Goal: Task Accomplishment & Management: Manage account settings

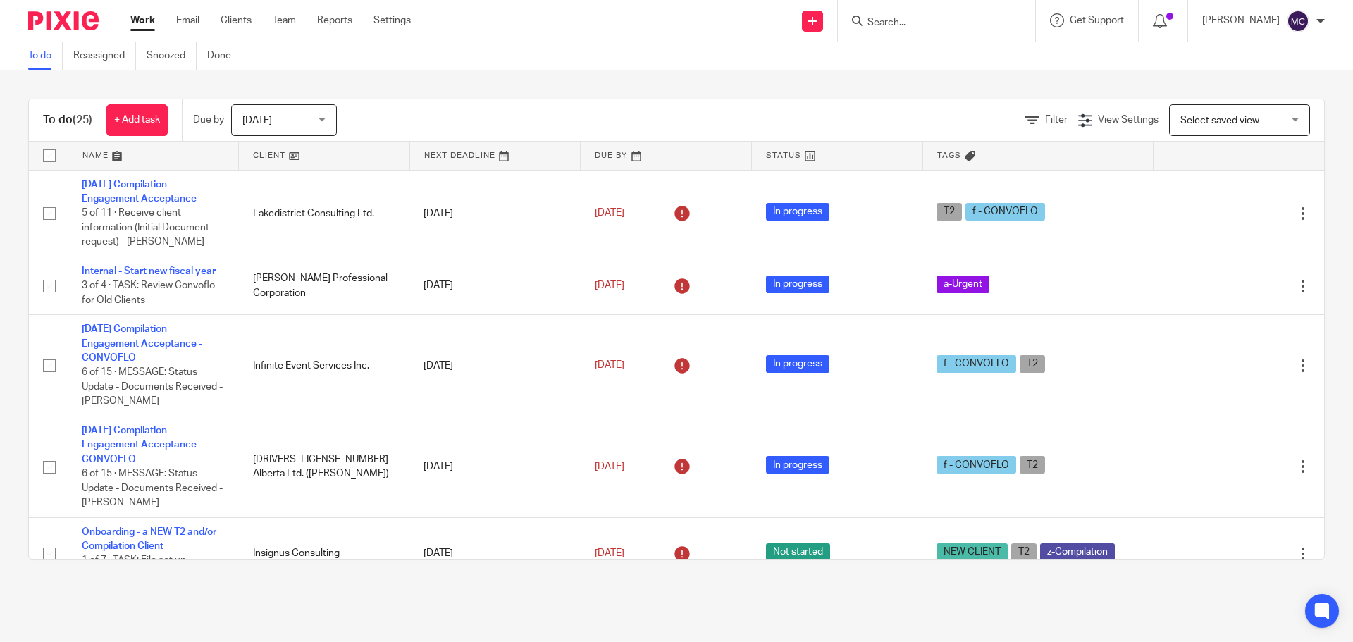
click at [902, 20] on input "Search" at bounding box center [929, 23] width 127 height 13
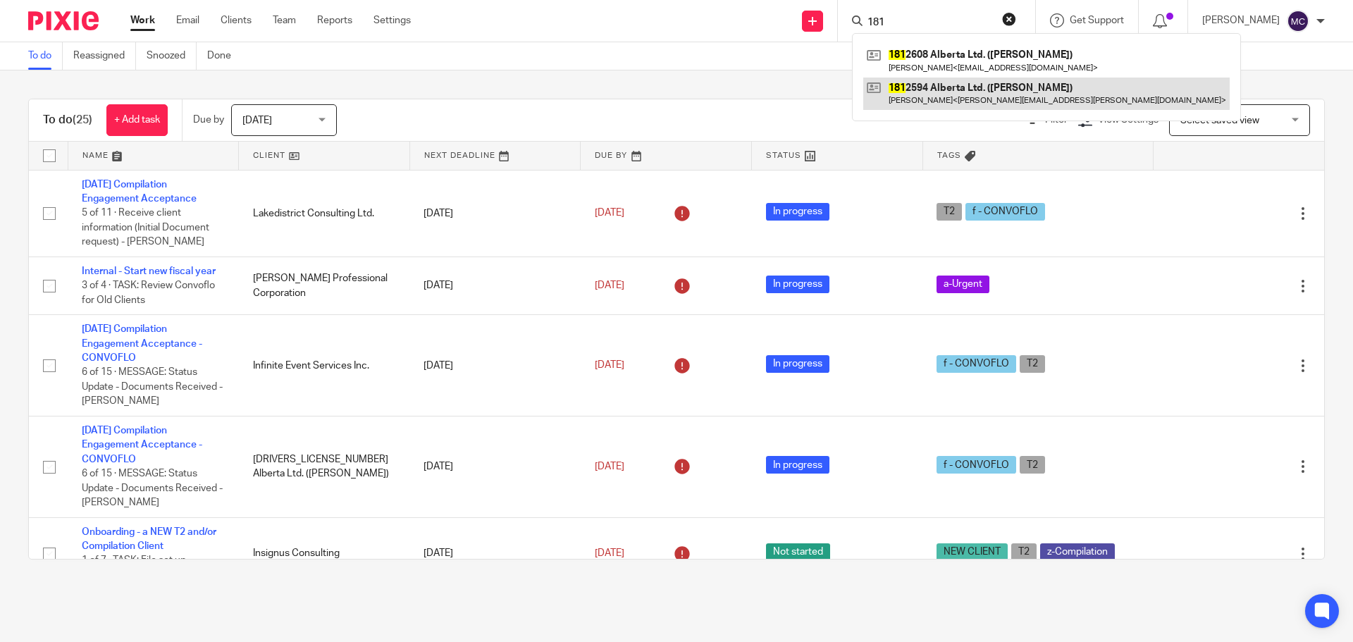
type input "181"
click at [921, 97] on link at bounding box center [1046, 93] width 366 height 32
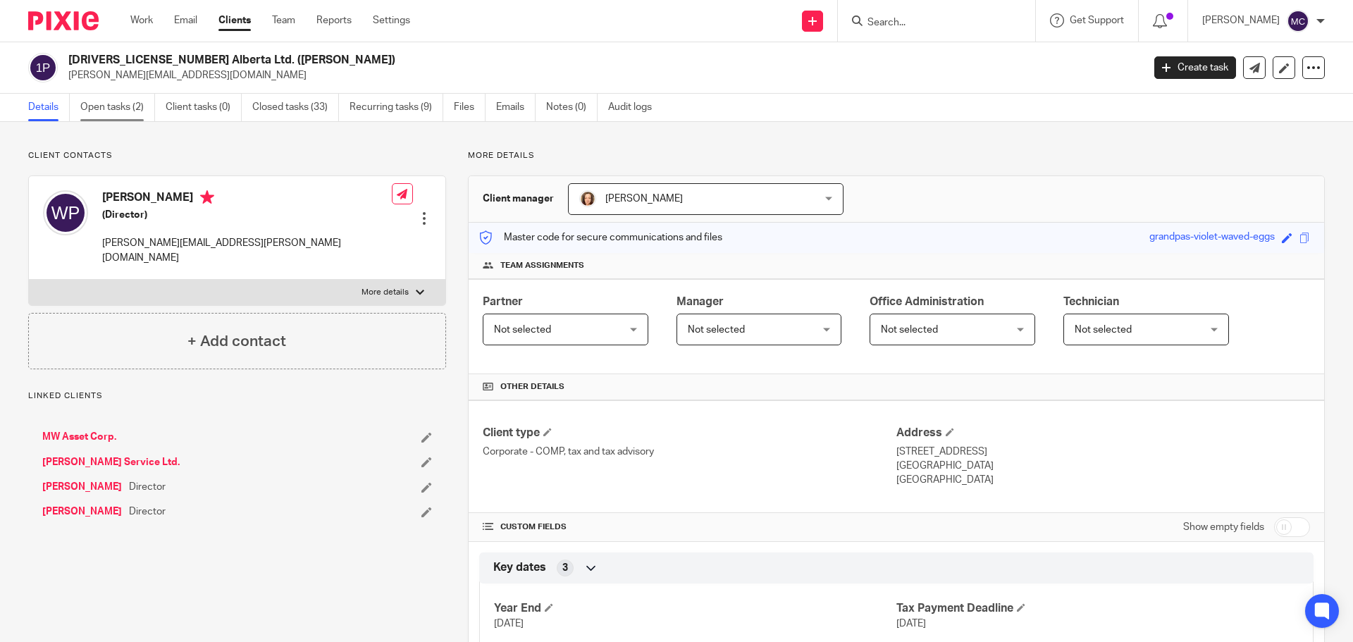
click at [98, 106] on link "Open tasks (2)" at bounding box center [117, 107] width 75 height 27
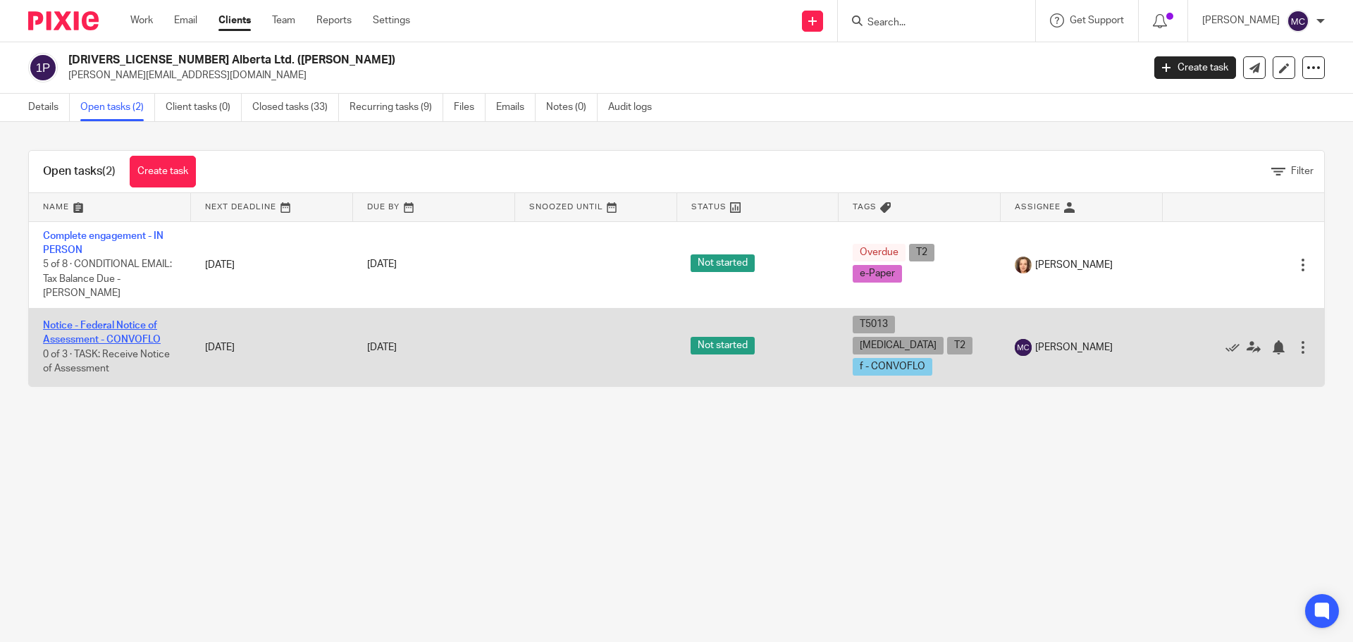
click at [149, 323] on link "Notice - Federal Notice of Assessment - CONVOFLO" at bounding box center [102, 333] width 118 height 24
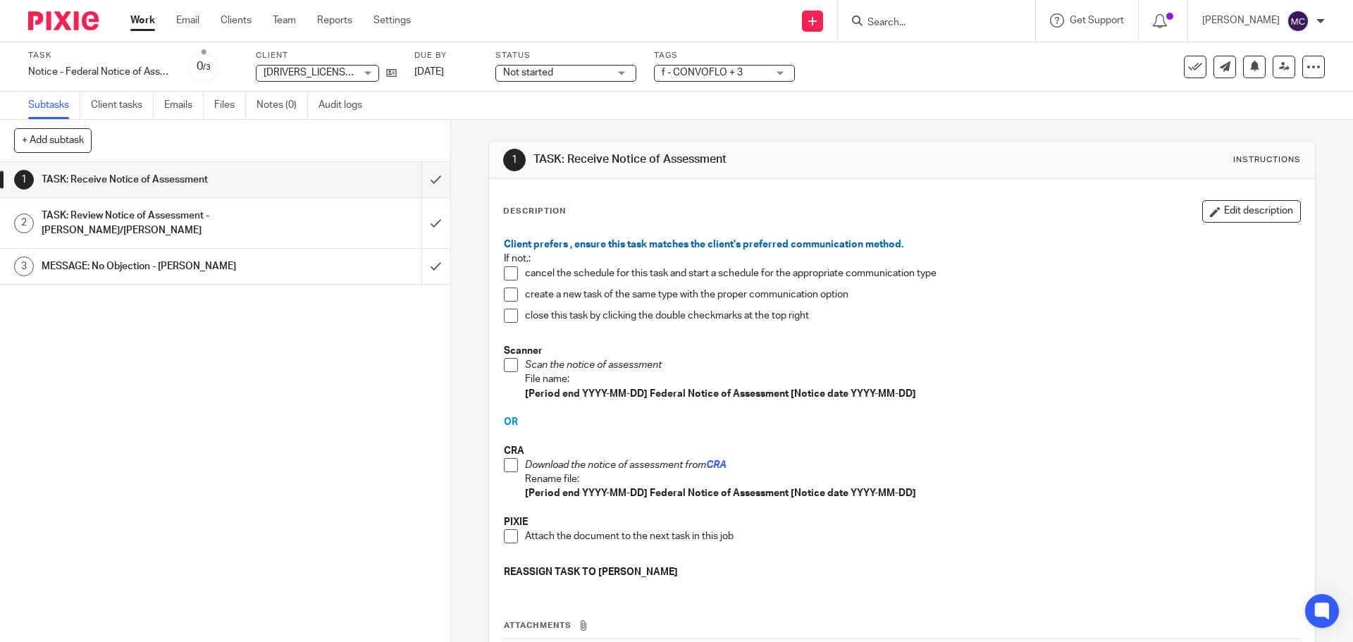
click at [504, 296] on span at bounding box center [511, 294] width 14 height 14
click at [1188, 73] on icon at bounding box center [1195, 67] width 14 height 14
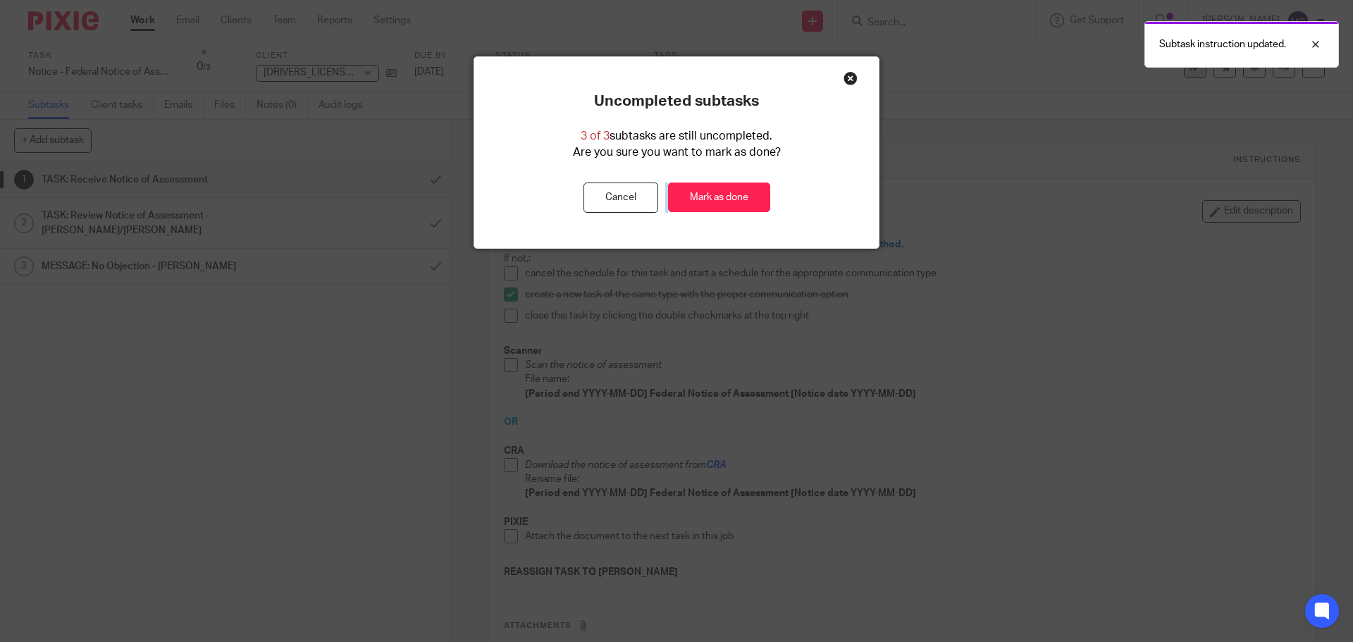
click at [1187, 73] on div "Uncompleted subtasks 3 of 3 subtasks are still uncompleted. Are you sure you wa…" at bounding box center [676, 321] width 1353 height 642
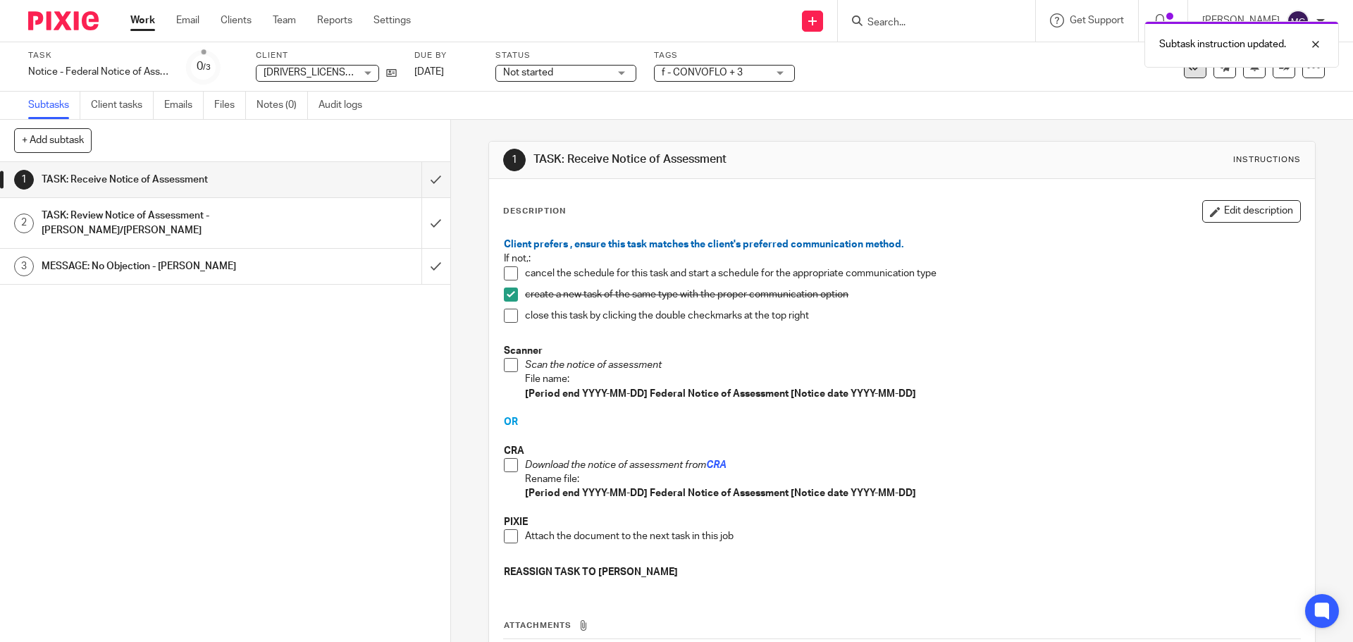
click at [1188, 68] on icon at bounding box center [1195, 67] width 14 height 14
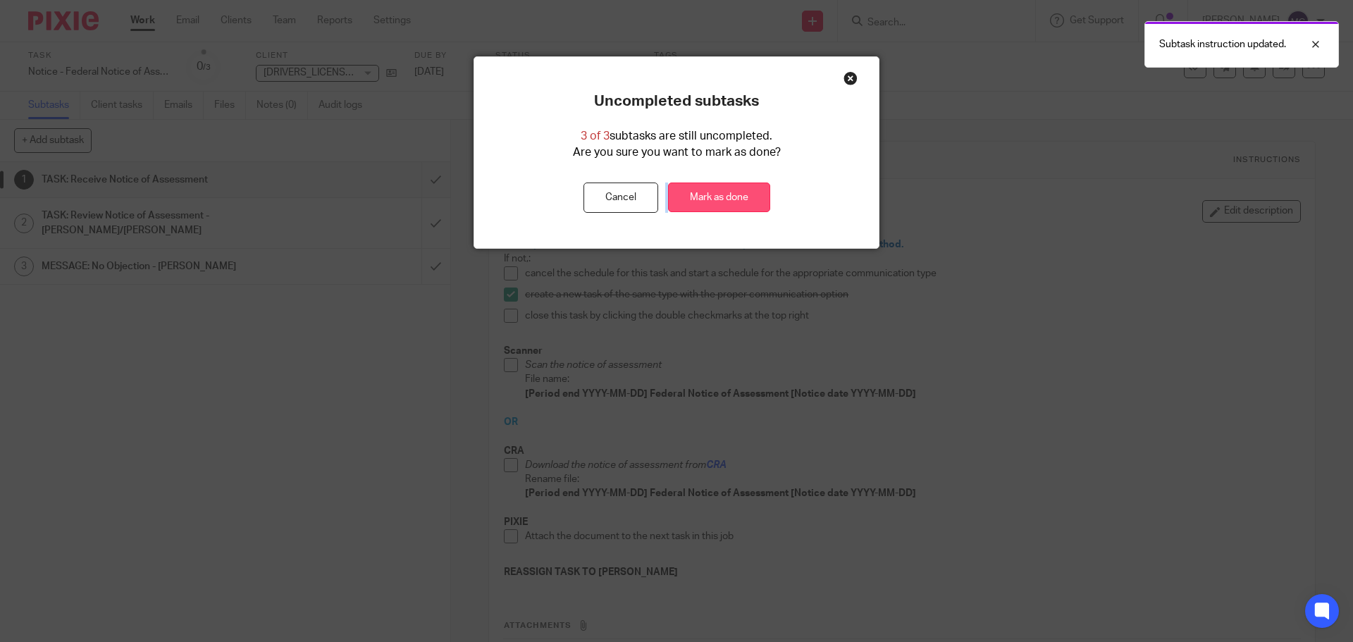
click at [706, 201] on link "Mark as done" at bounding box center [719, 197] width 102 height 30
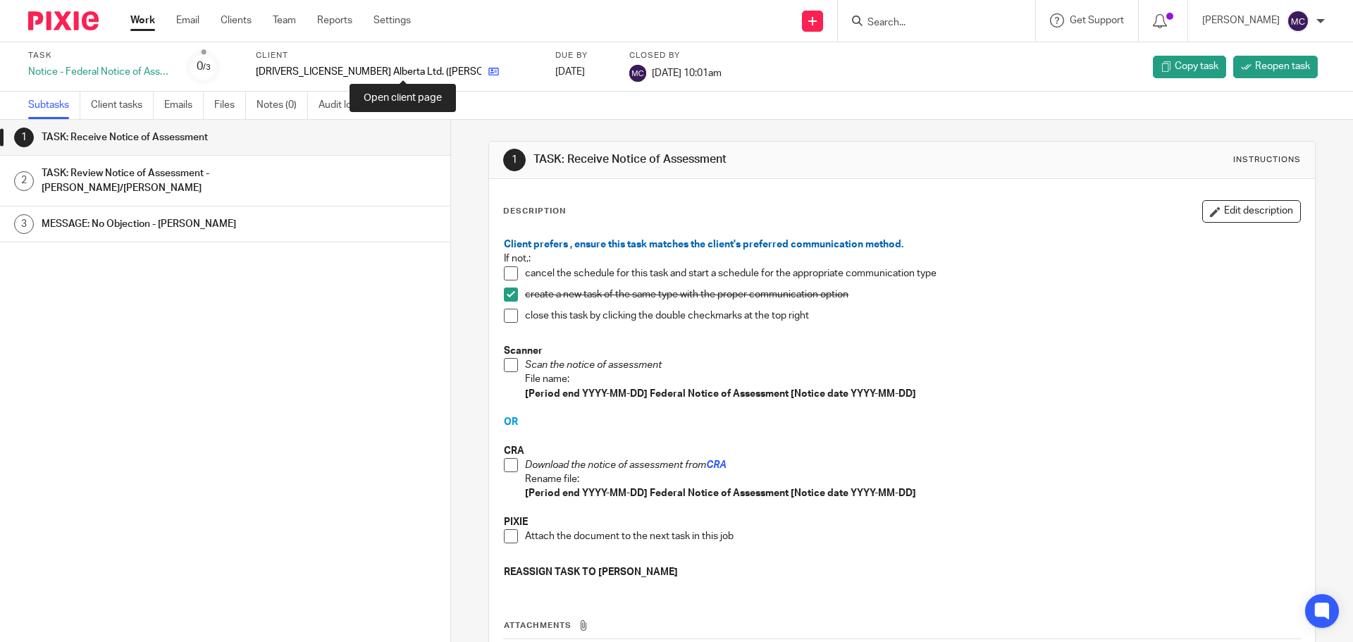
click at [488, 73] on icon at bounding box center [493, 71] width 11 height 11
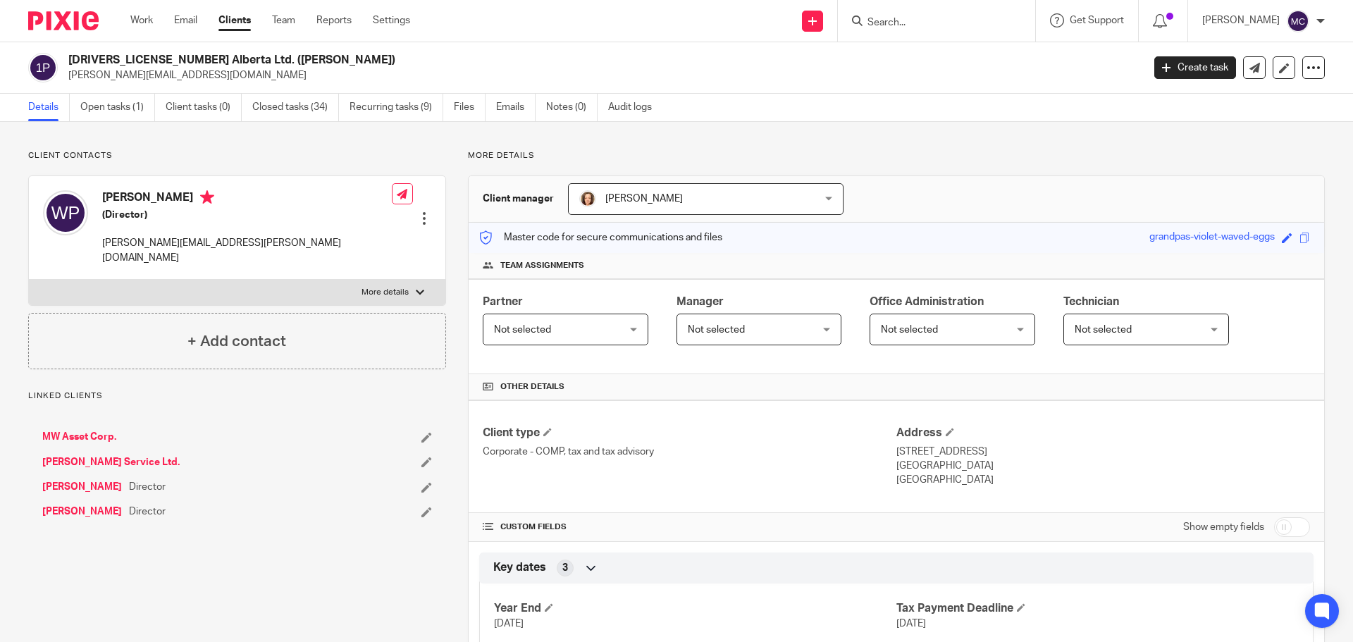
click at [1162, 65] on icon at bounding box center [1166, 67] width 8 height 8
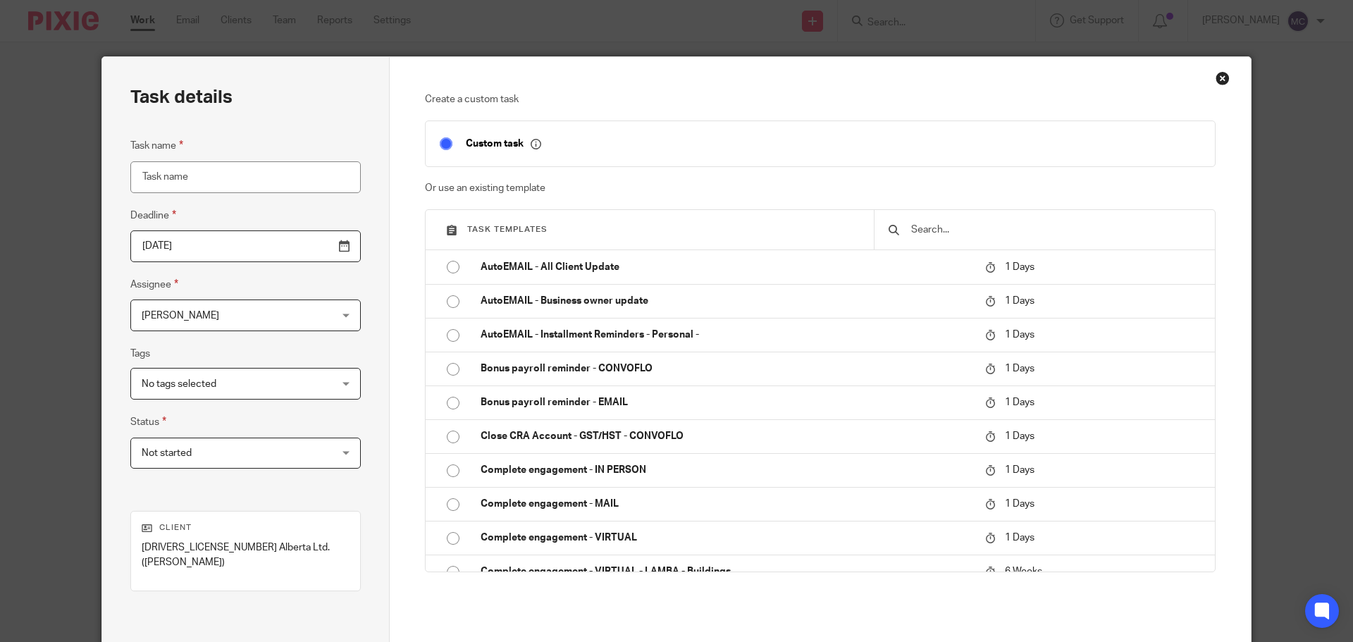
click at [955, 225] on input "text" at bounding box center [1055, 229] width 291 height 15
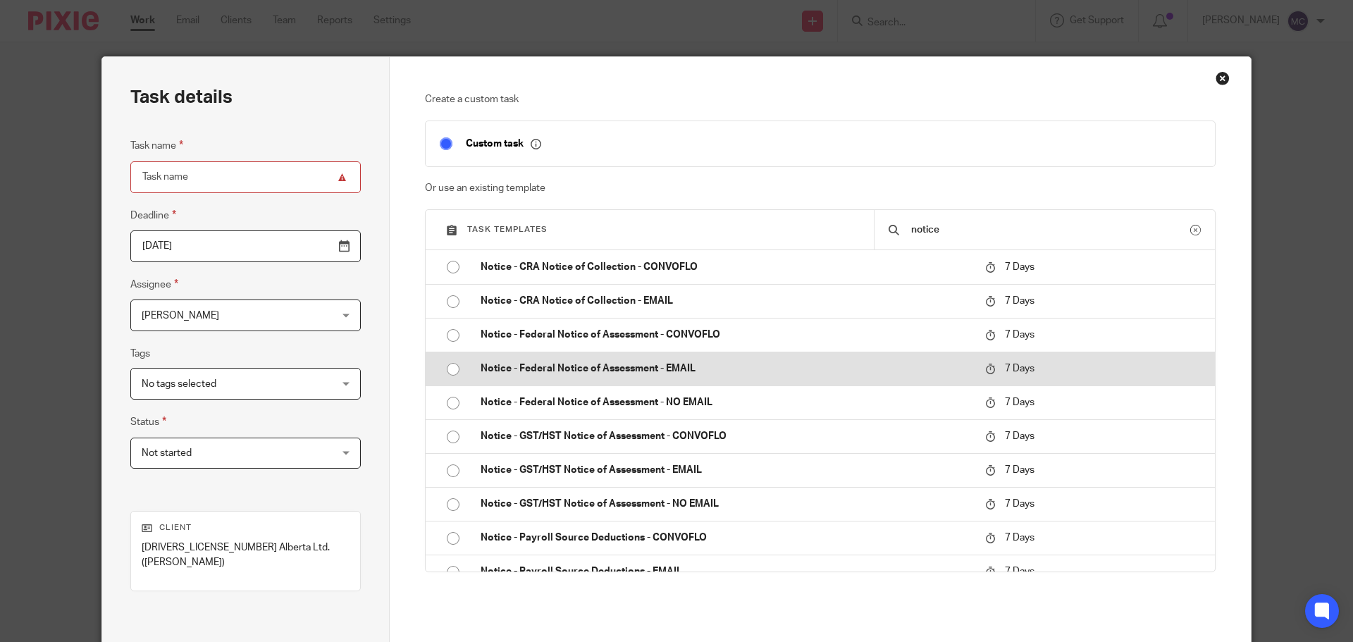
type input "notice"
click at [595, 367] on p "Notice - Federal Notice of Assessment - EMAIL" at bounding box center [725, 368] width 490 height 14
type input "2025-09-23"
type input "Notice - Federal Notice of Assessment - EMAIL"
checkbox input "false"
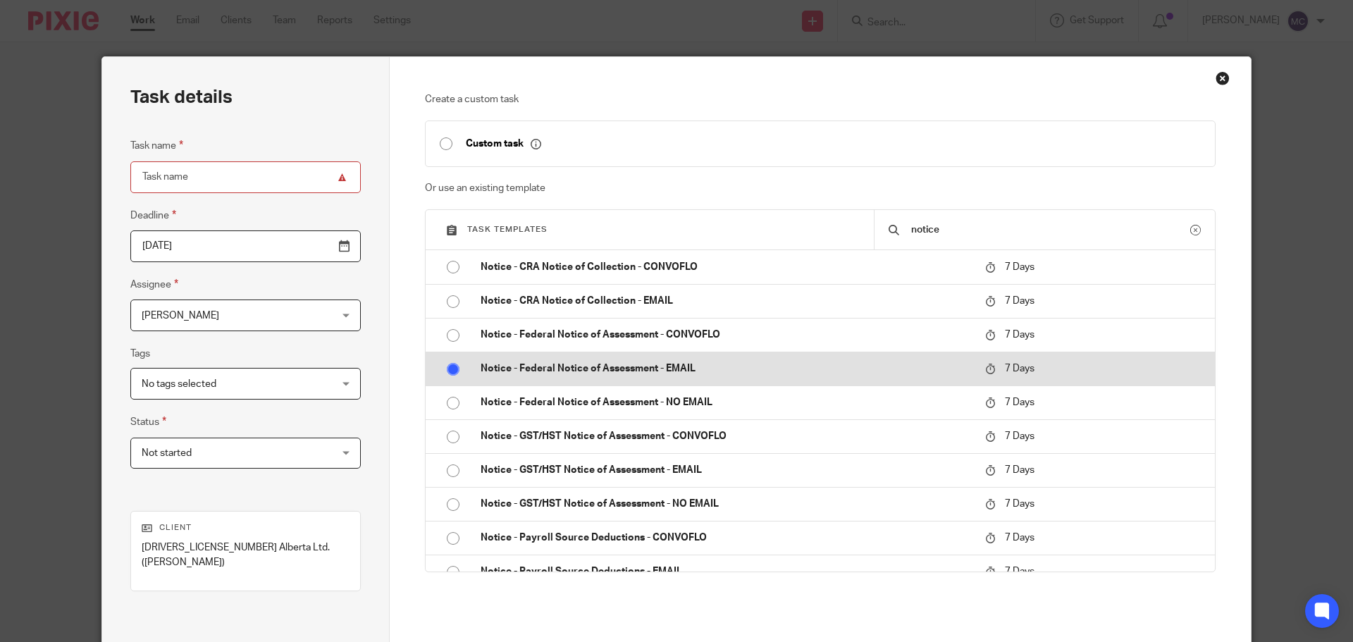
radio input "true"
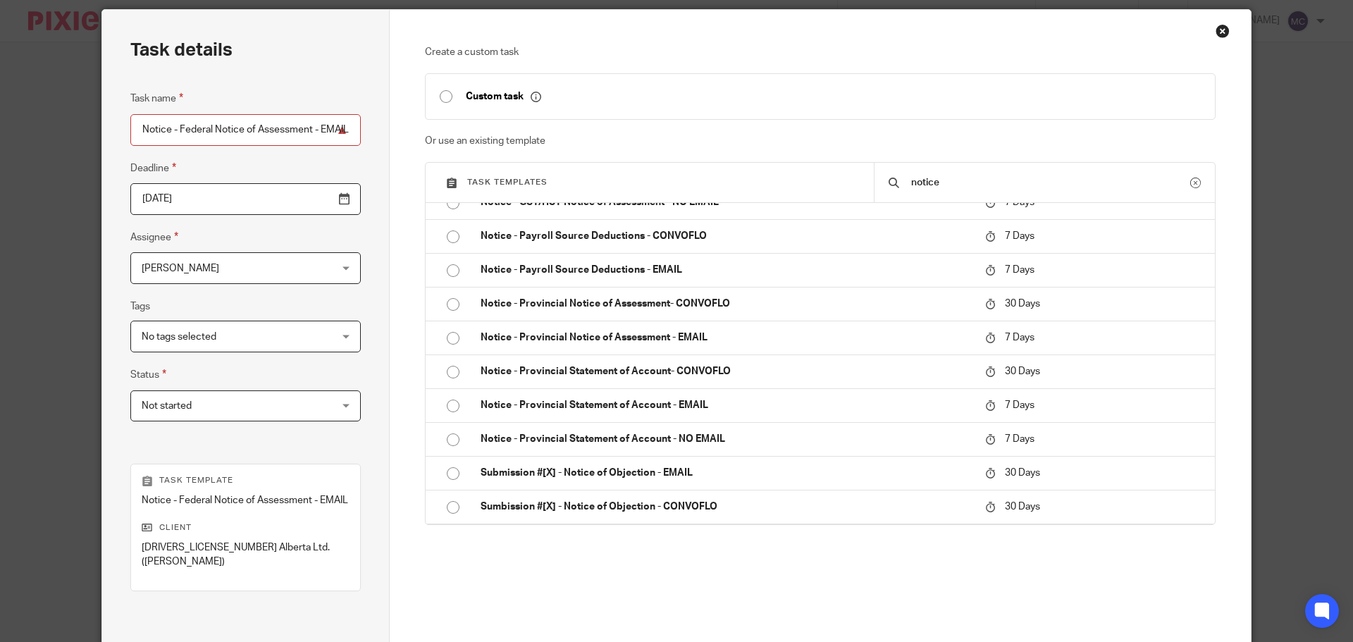
scroll to position [191, 0]
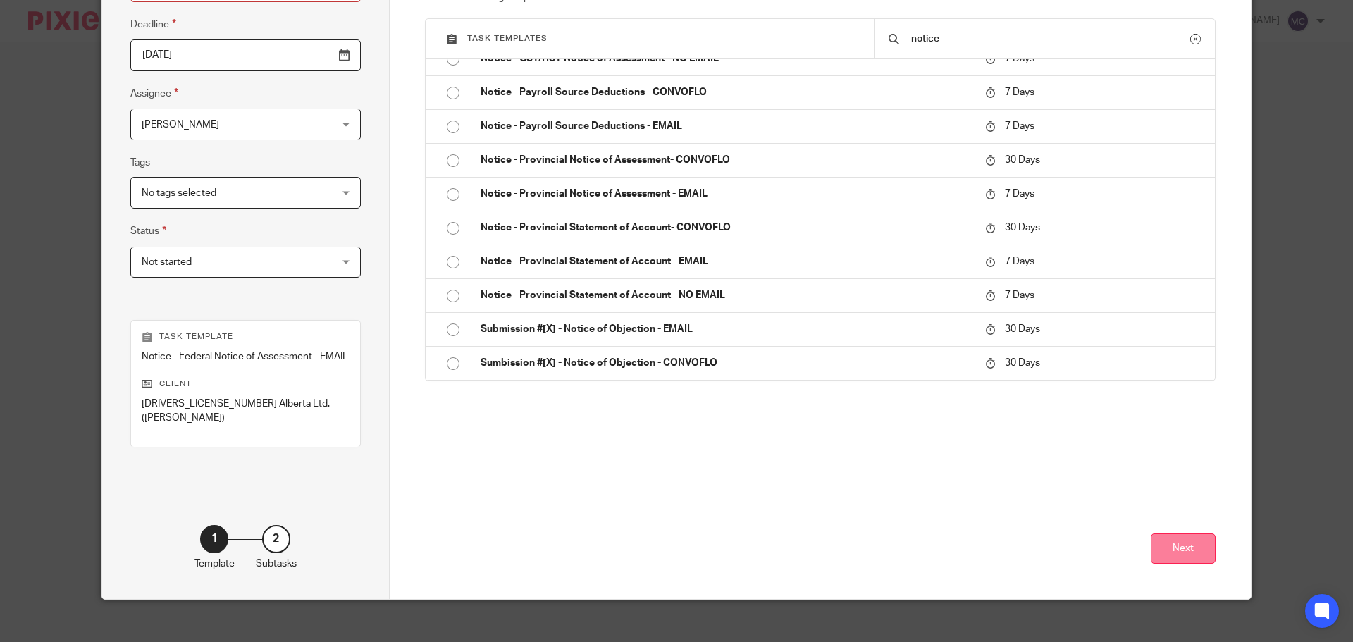
click at [1177, 544] on button "Next" at bounding box center [1182, 548] width 65 height 30
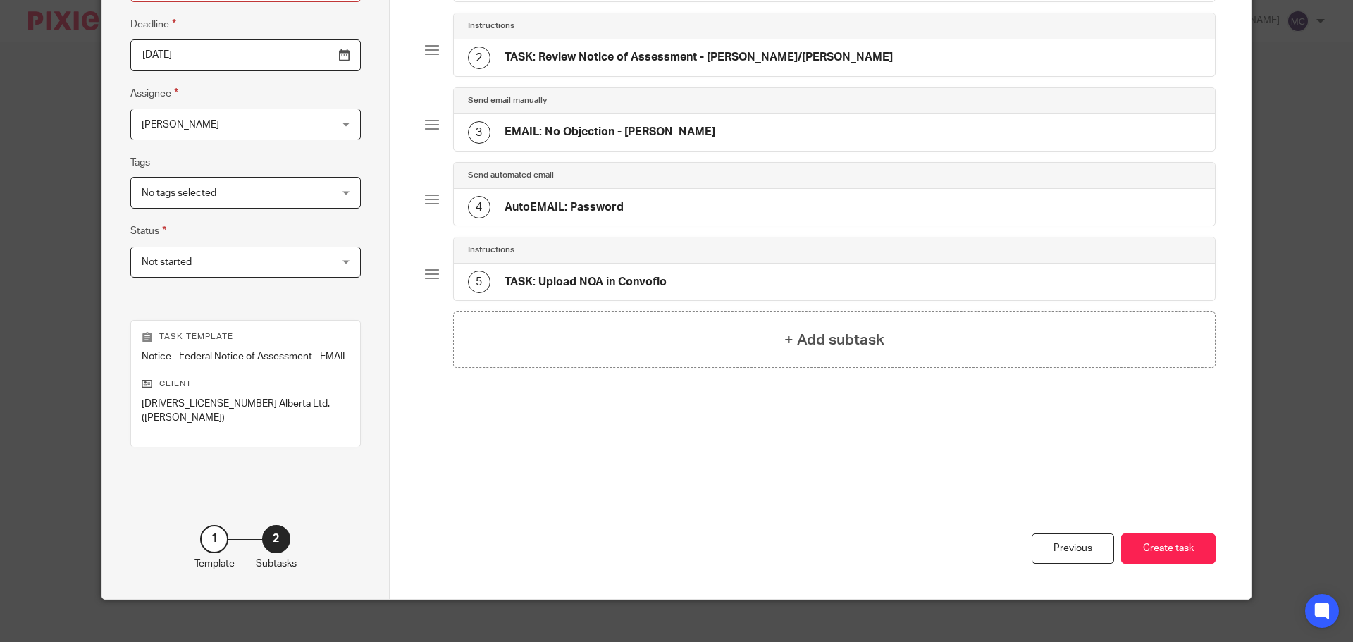
click at [1177, 544] on button "Create task" at bounding box center [1168, 548] width 94 height 30
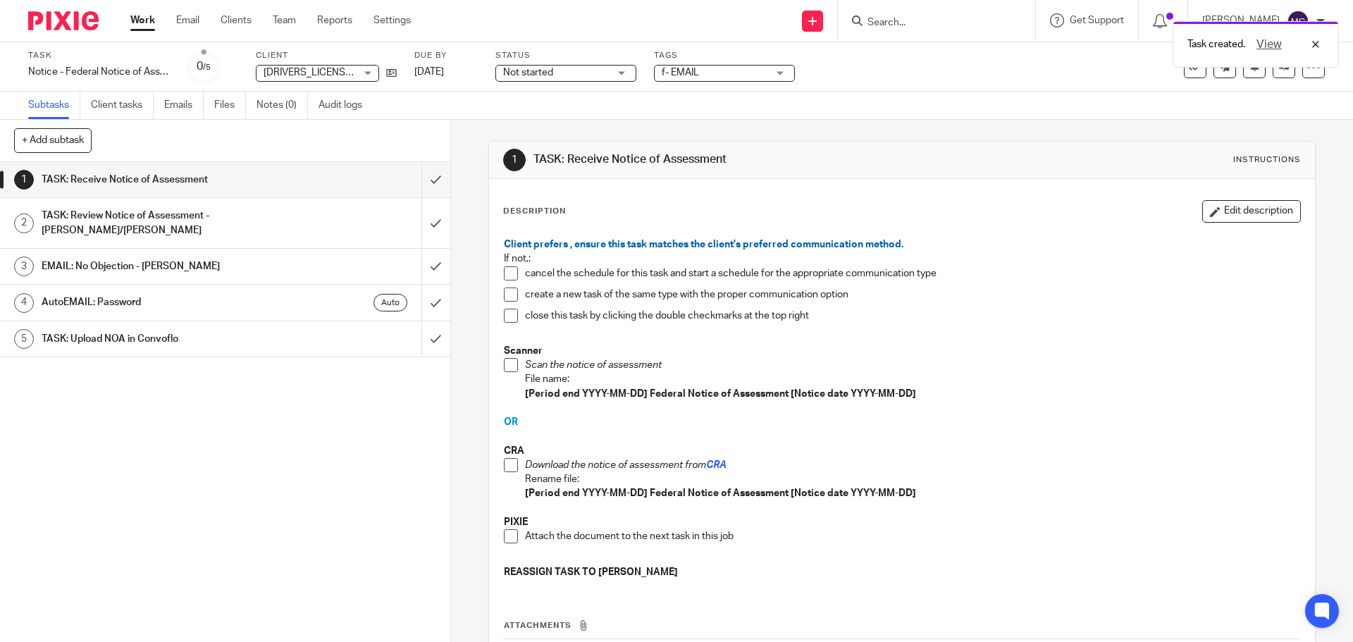
click at [507, 466] on span at bounding box center [511, 465] width 14 height 14
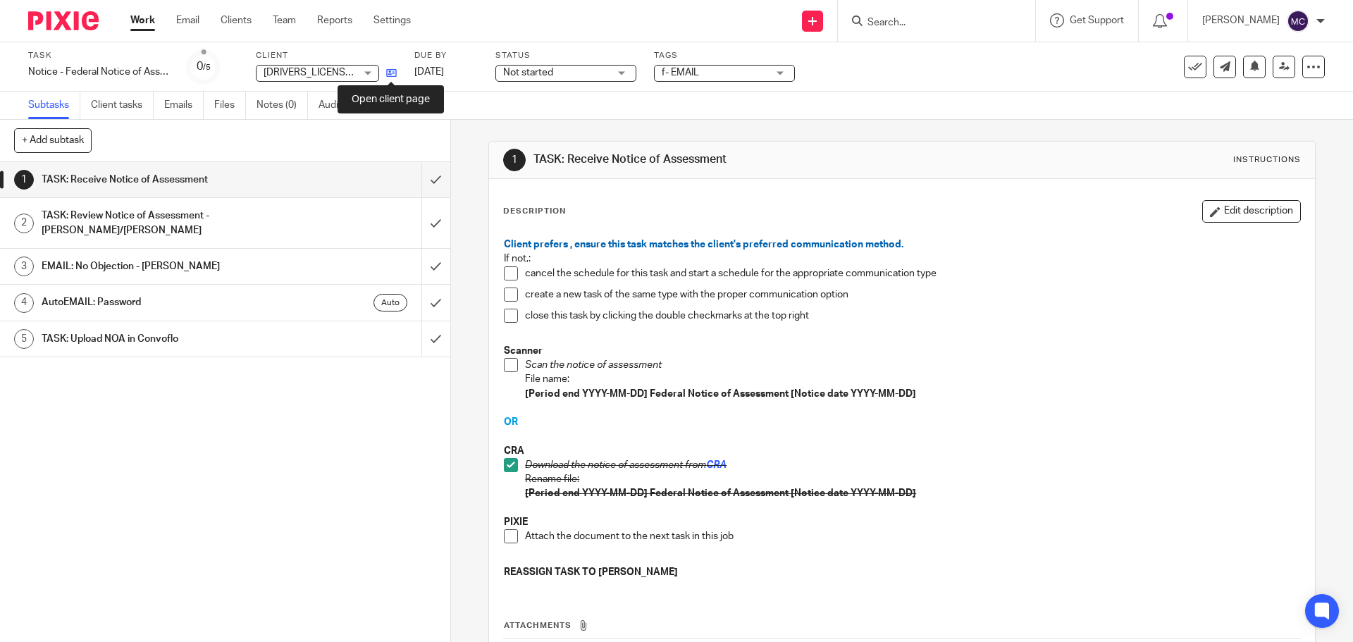
click at [387, 74] on icon at bounding box center [391, 73] width 11 height 11
click at [507, 532] on span at bounding box center [511, 536] width 14 height 14
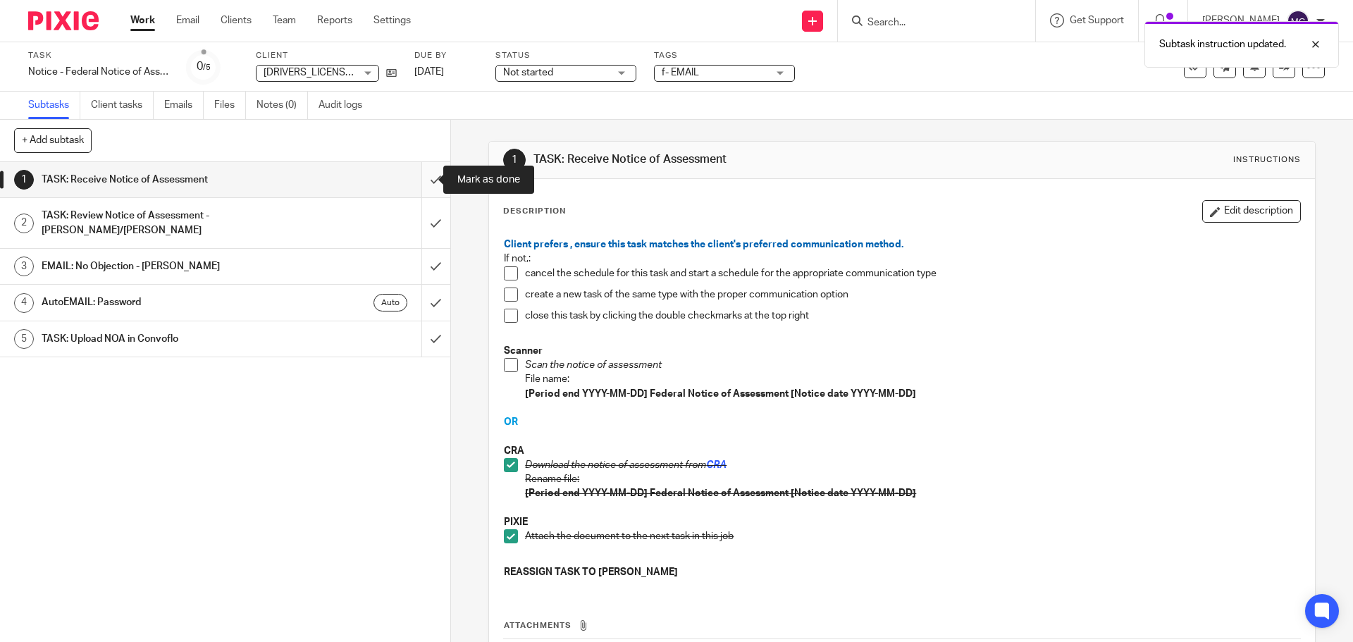
click at [421, 178] on input "submit" at bounding box center [225, 179] width 450 height 35
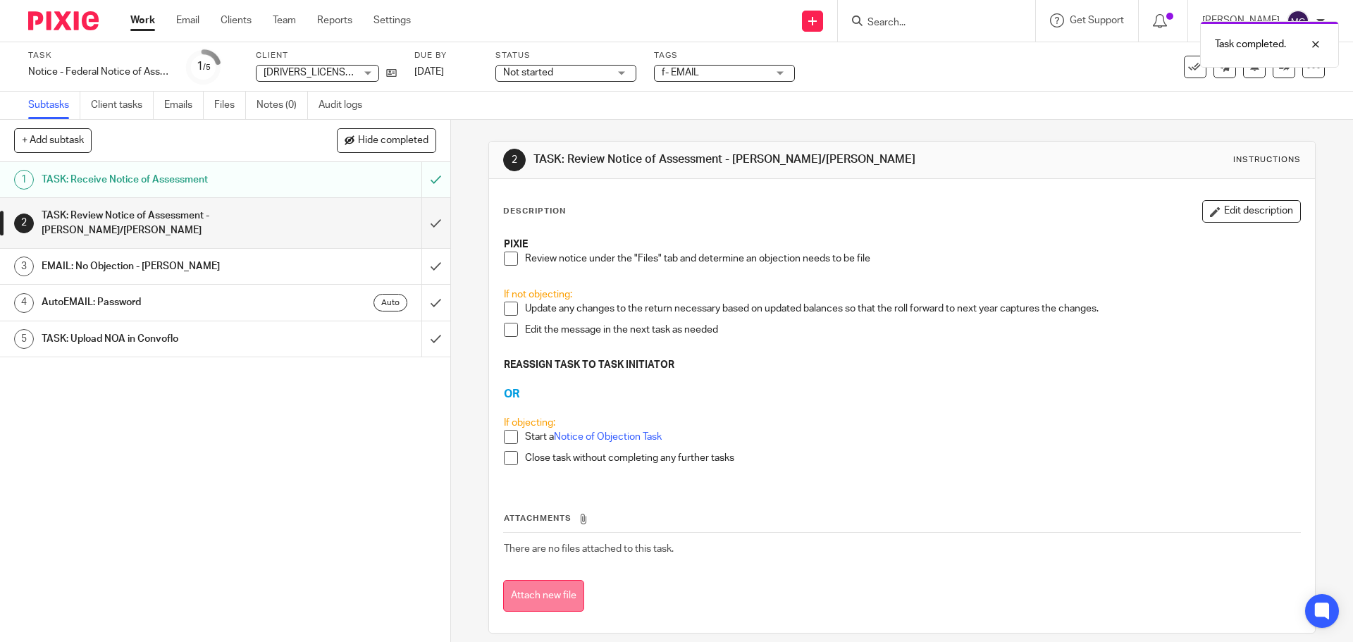
click at [551, 597] on button "Attach new file" at bounding box center [543, 596] width 81 height 32
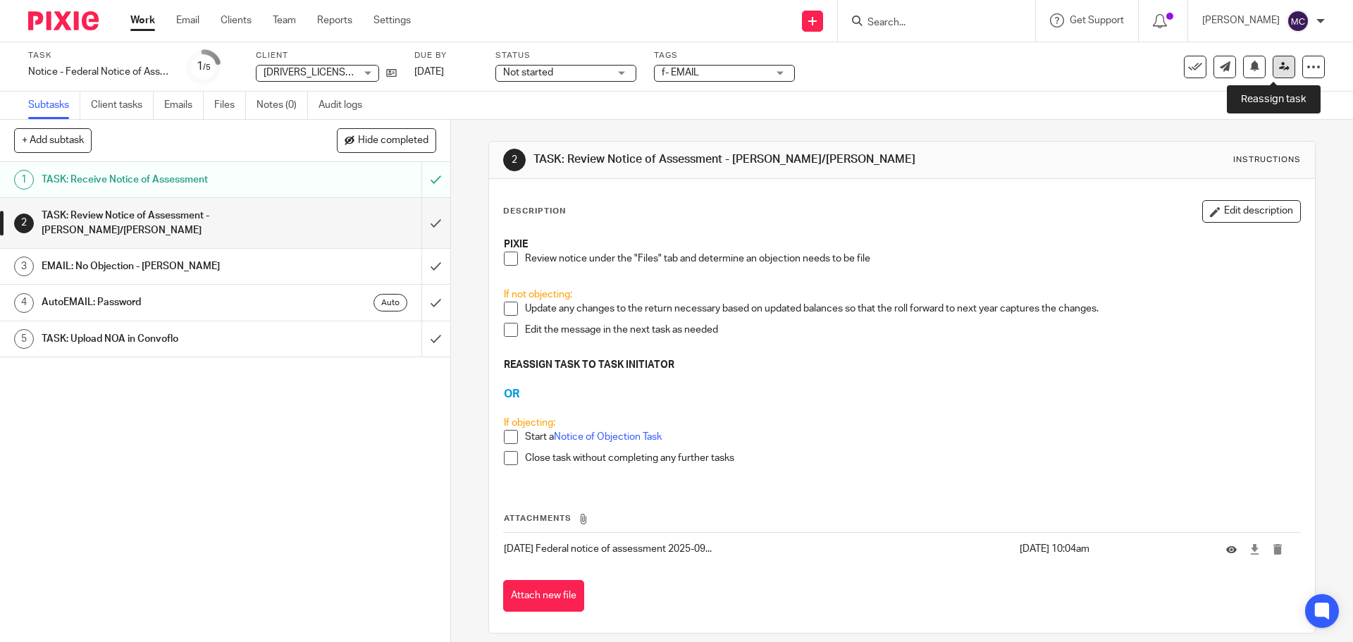
click at [1279, 70] on icon at bounding box center [1284, 66] width 11 height 11
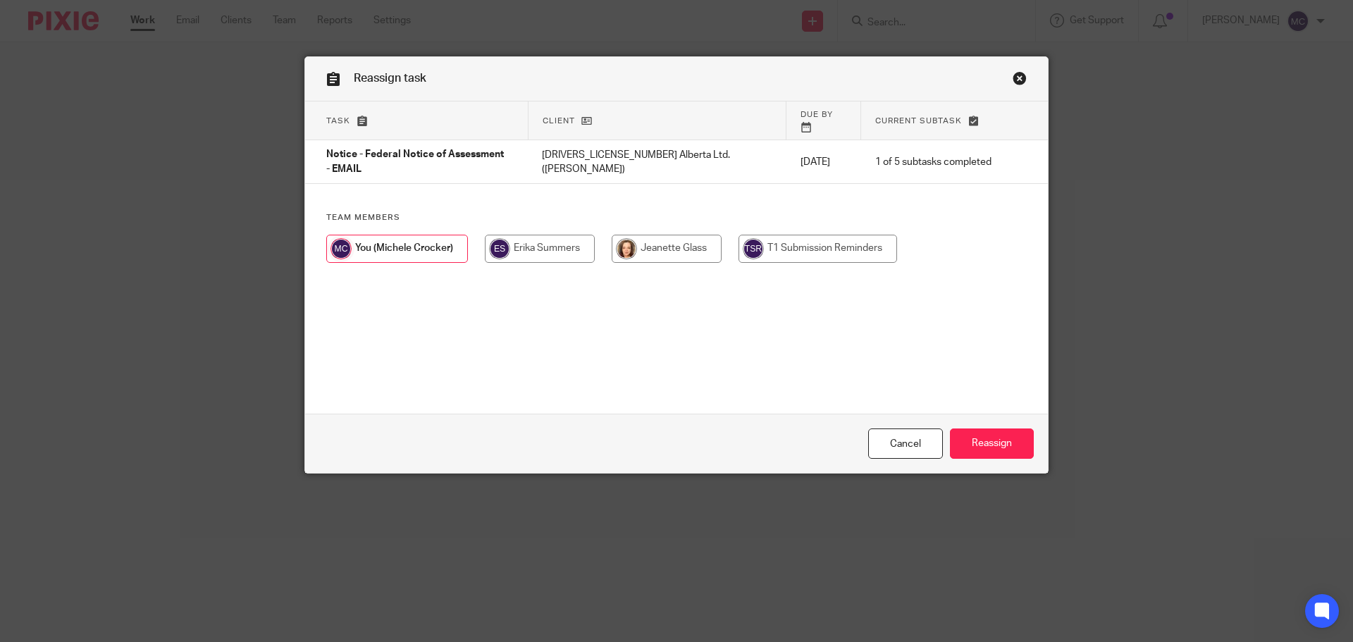
click at [701, 235] on input "radio" at bounding box center [667, 249] width 110 height 28
radio input "true"
click at [1017, 452] on input "Reassign" at bounding box center [992, 443] width 84 height 30
